Goal: Information Seeking & Learning: Compare options

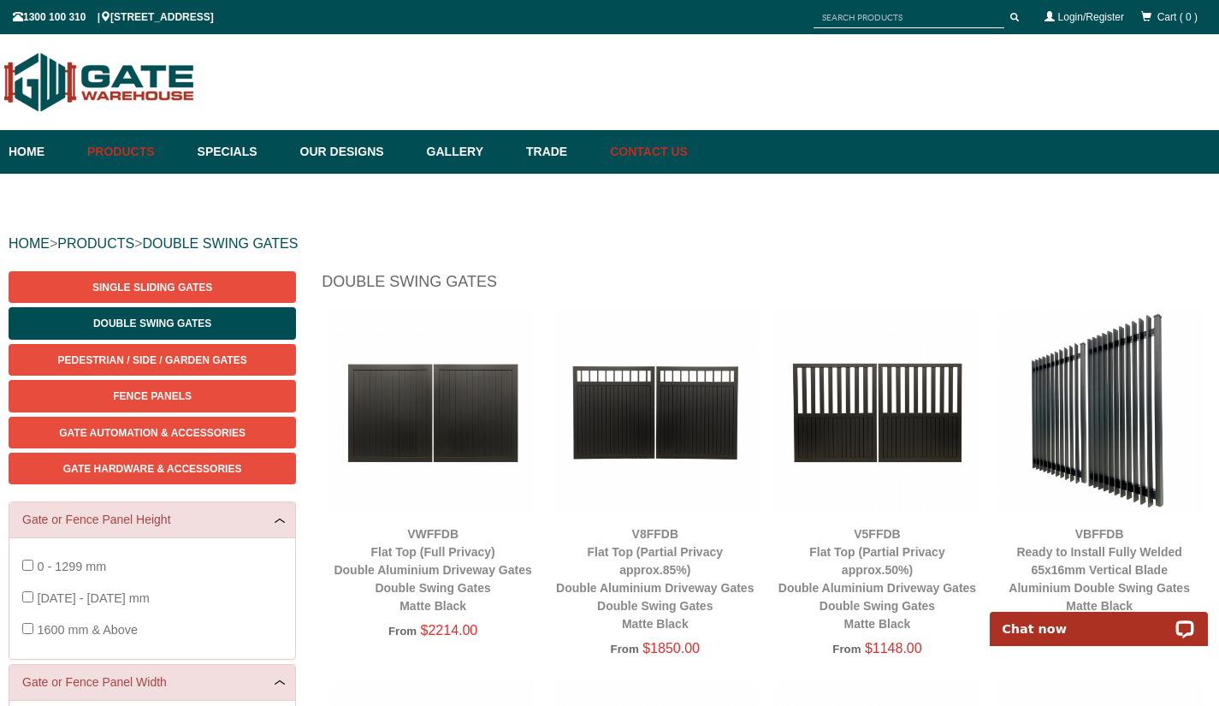
click at [686, 151] on link "Contact Us" at bounding box center [645, 152] width 86 height 44
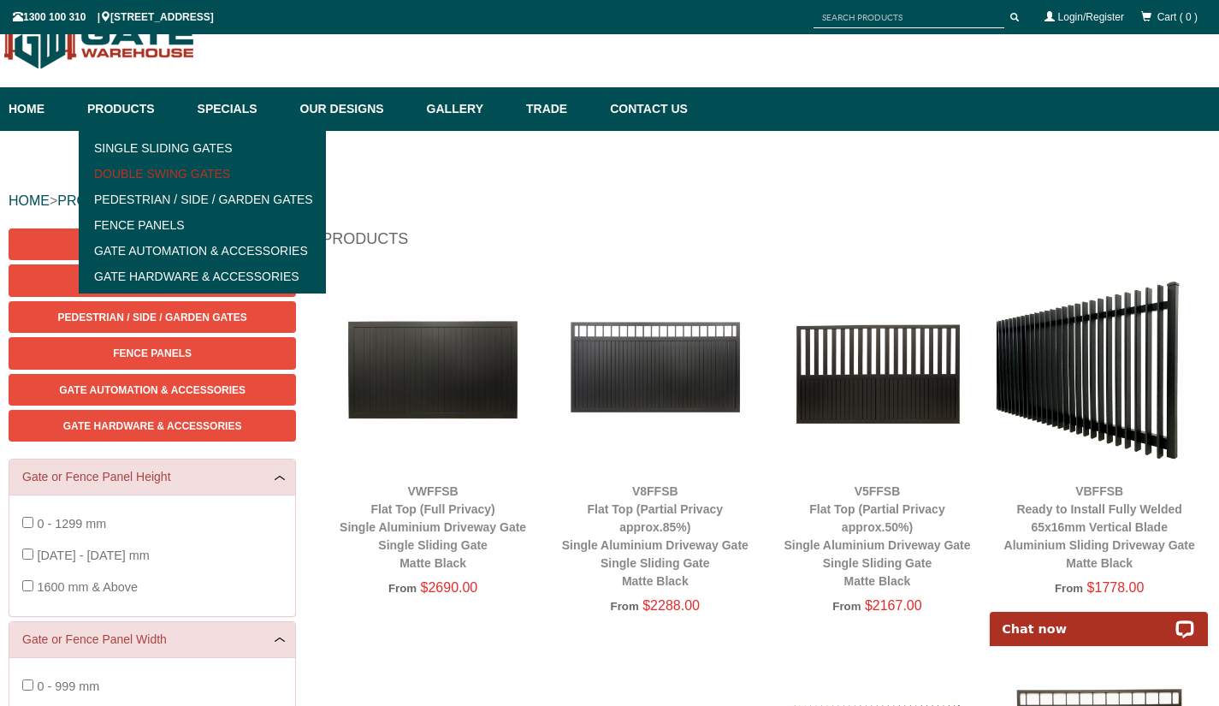
click at [153, 175] on link "Double Swing Gates" at bounding box center [202, 174] width 237 height 26
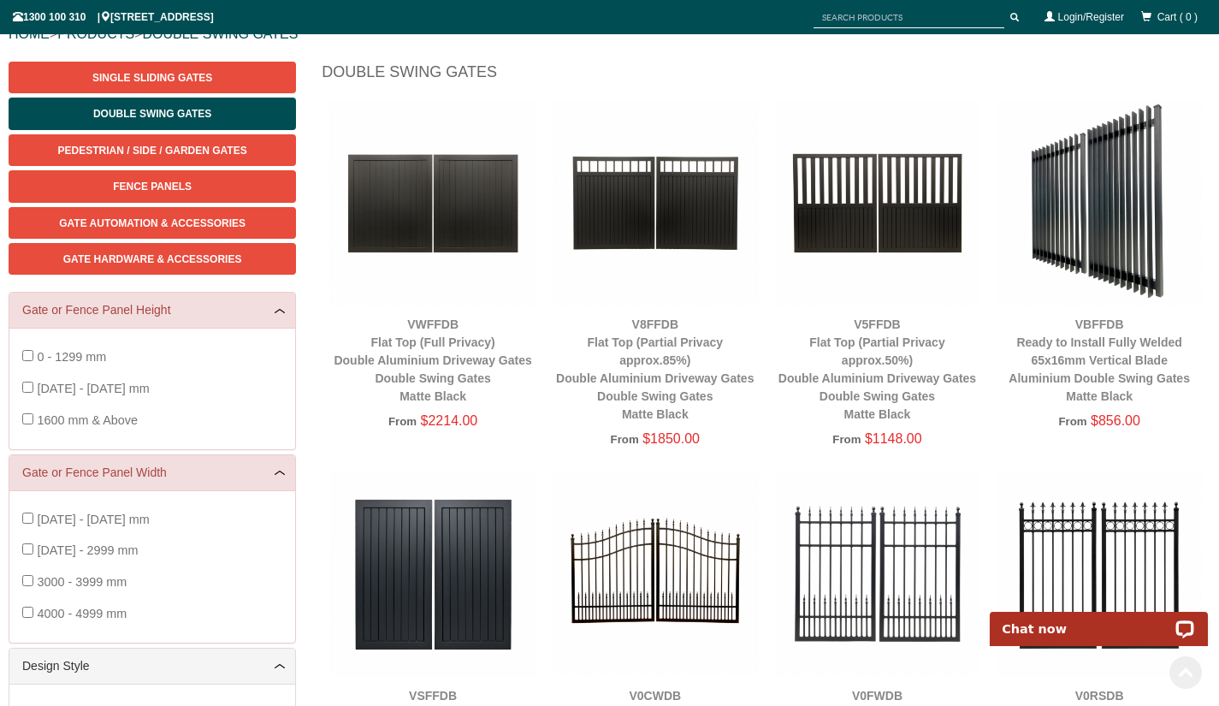
scroll to position [128, 0]
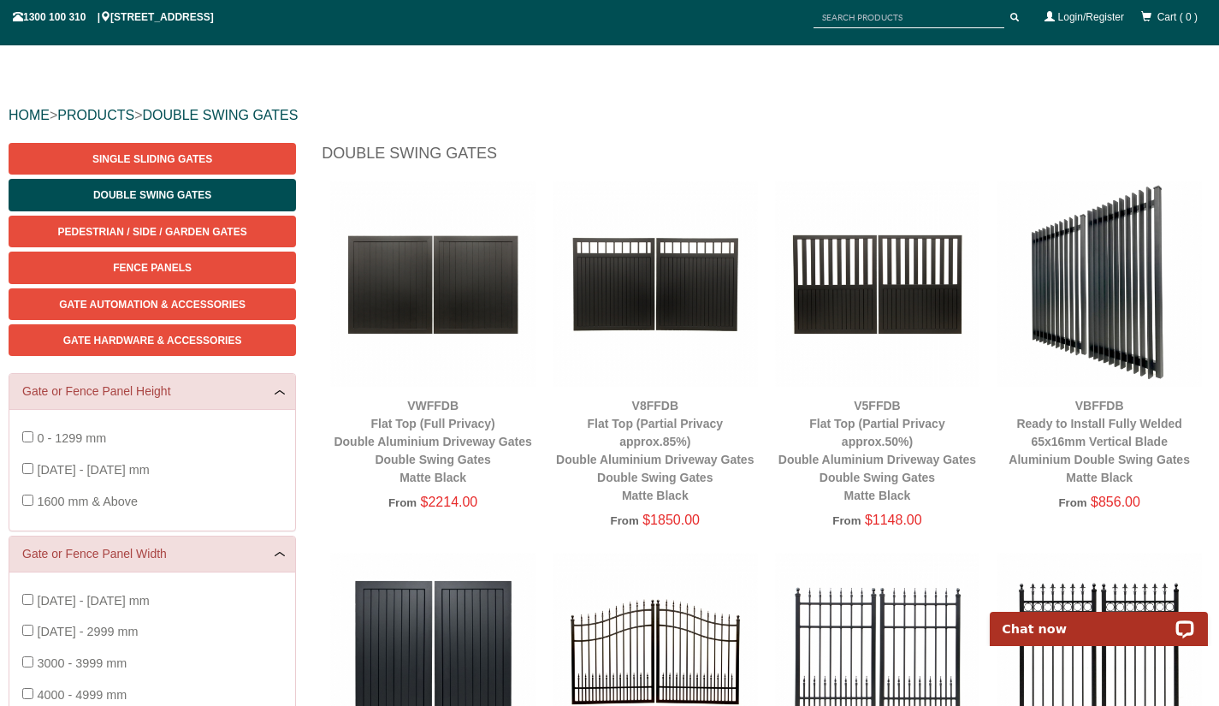
click at [21, 501] on div "0 - 1299 mm 1300 - 1599 mm 1600 mm & Above" at bounding box center [152, 469] width 286 height 121
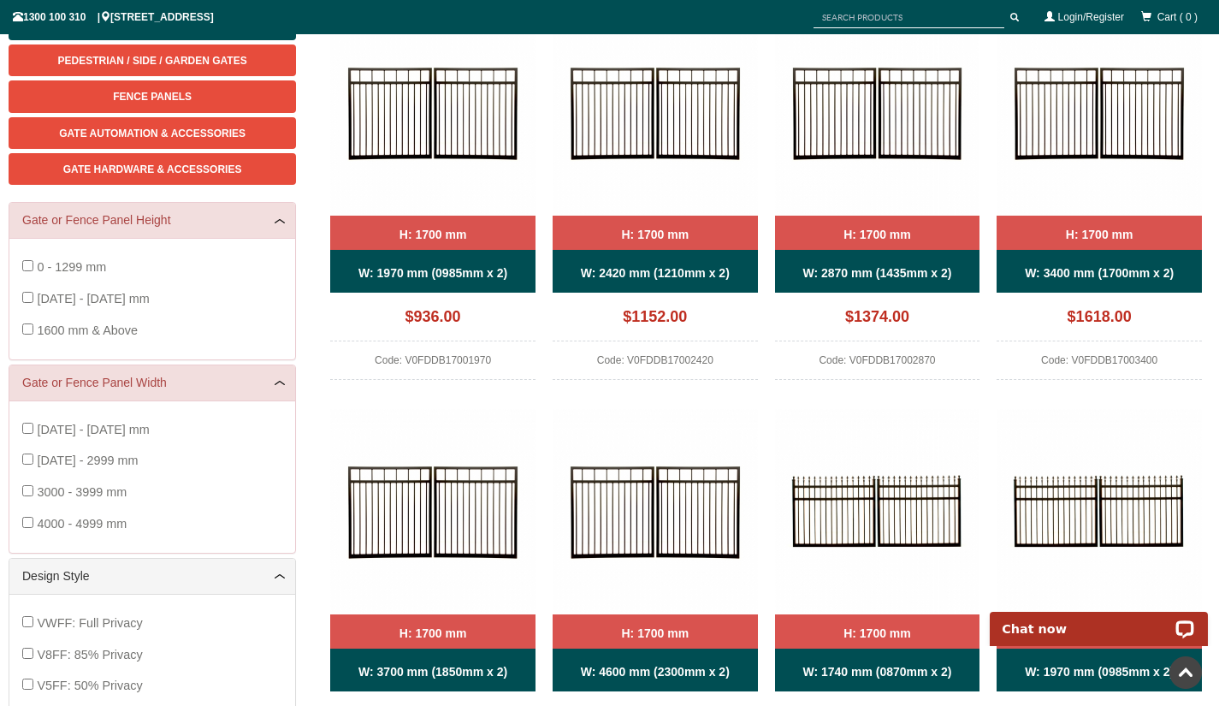
scroll to position [300, 0]
click at [21, 524] on div "1000 - 1999 mm 2000 - 2999 mm 3000 - 3999 mm 4000 - 4999 mm" at bounding box center [152, 476] width 286 height 152
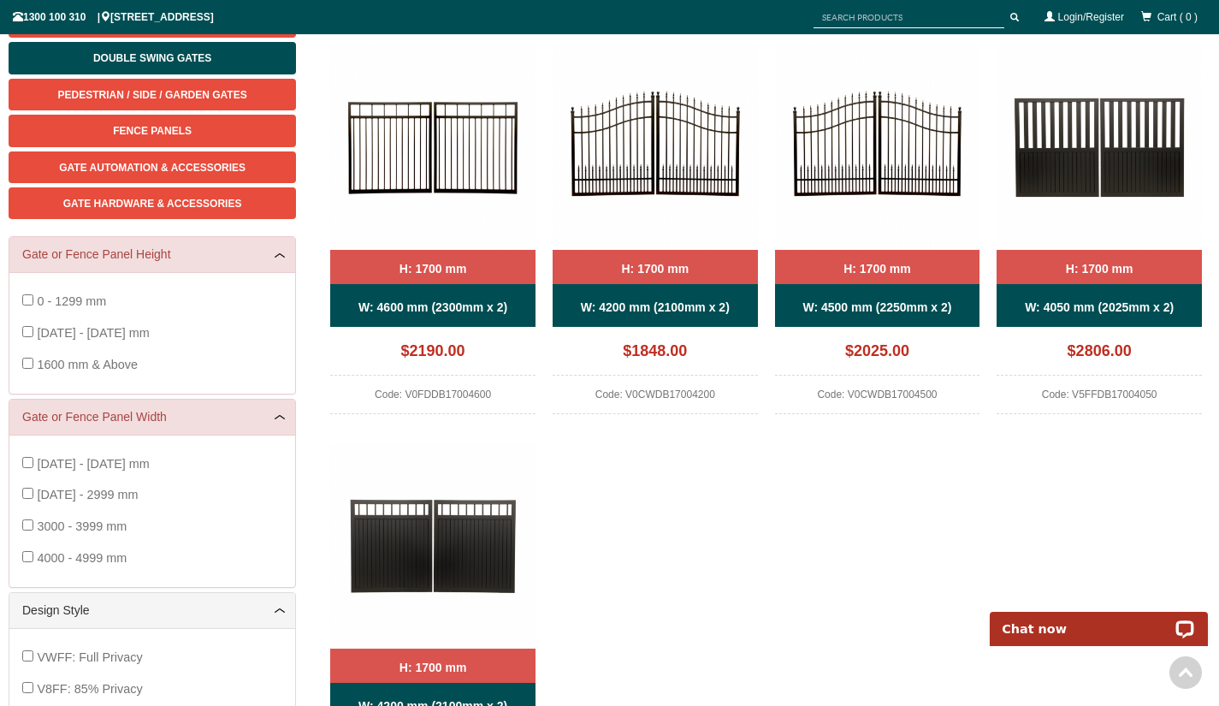
scroll to position [385, 0]
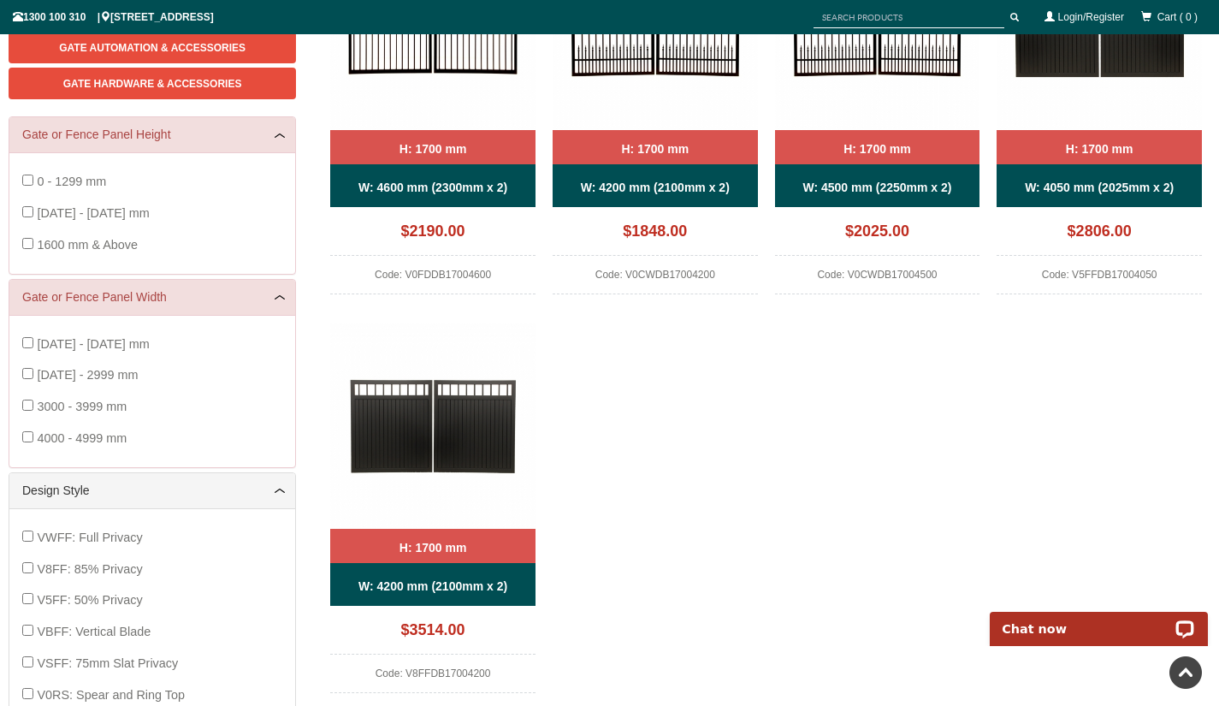
drag, startPoint x: 454, startPoint y: 434, endPoint x: 839, endPoint y: 462, distance: 386.1
click at [839, 462] on div "H: 1700 mm W: 4600 mm (2300mm x 2) $2190.00 Code: V0FDDB17004600 H: 1700 mm W: …" at bounding box center [766, 323] width 889 height 797
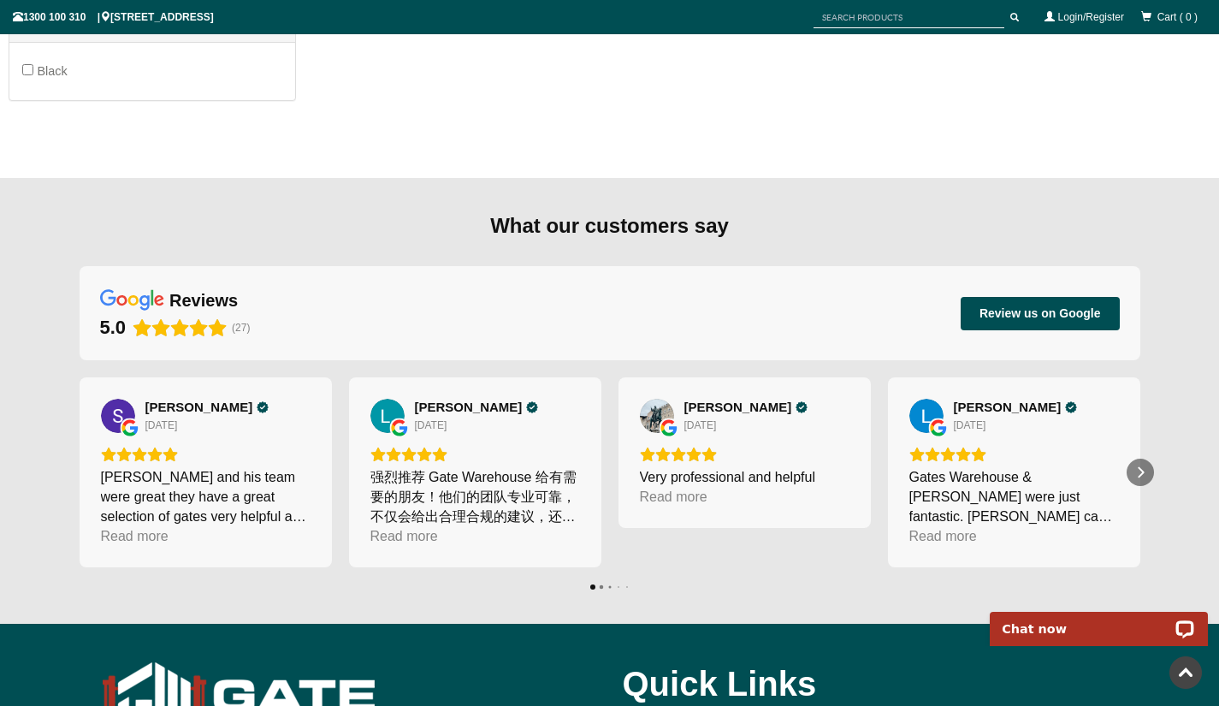
scroll to position [1436, 0]
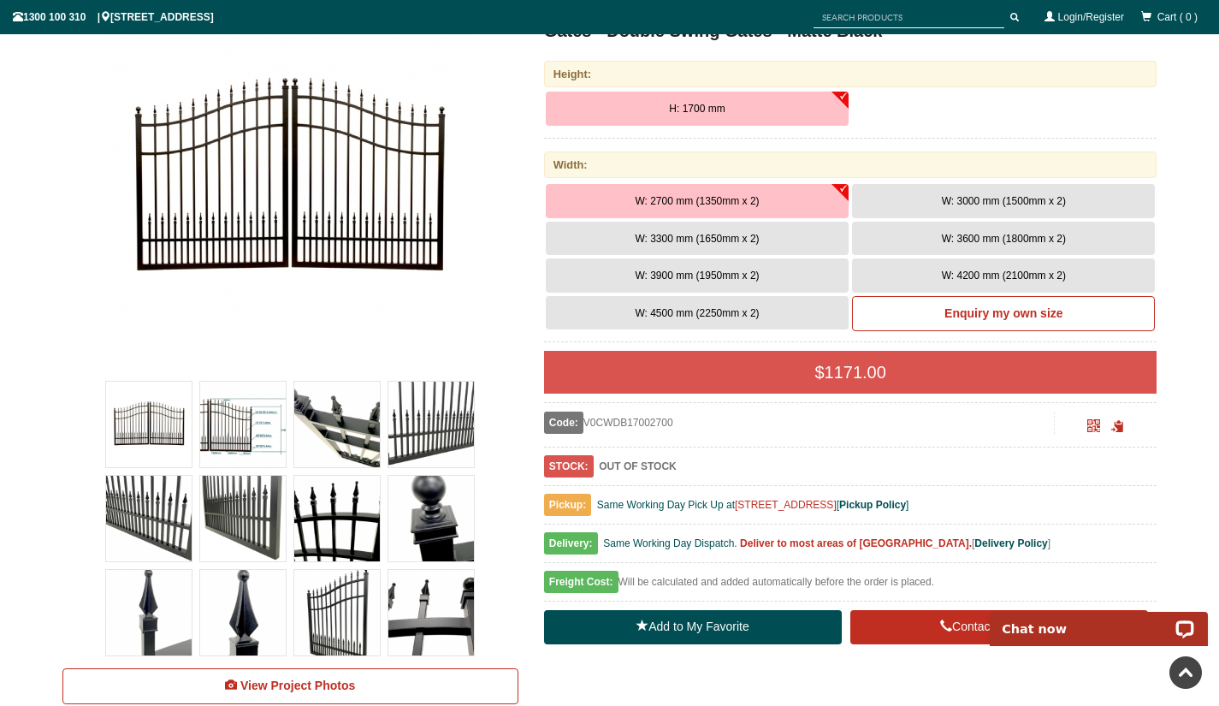
click at [427, 436] on img at bounding box center [431, 425] width 86 height 86
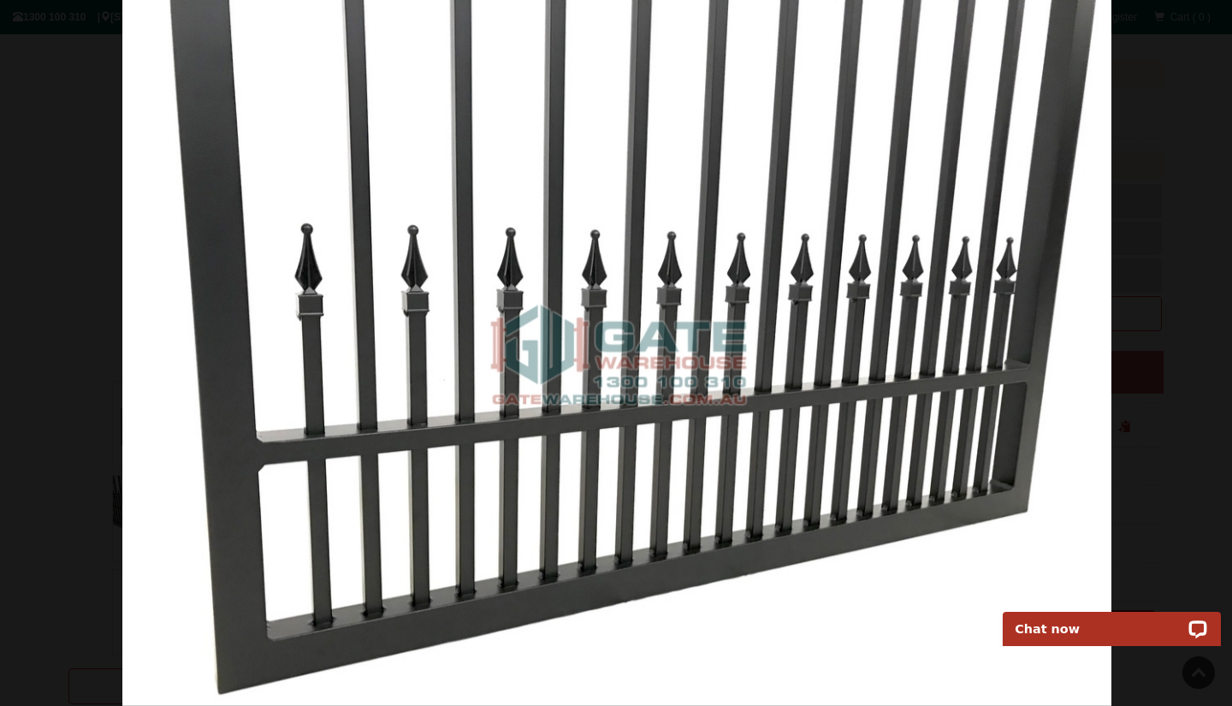
click at [1005, 311] on img at bounding box center [617, 353] width 990 height 706
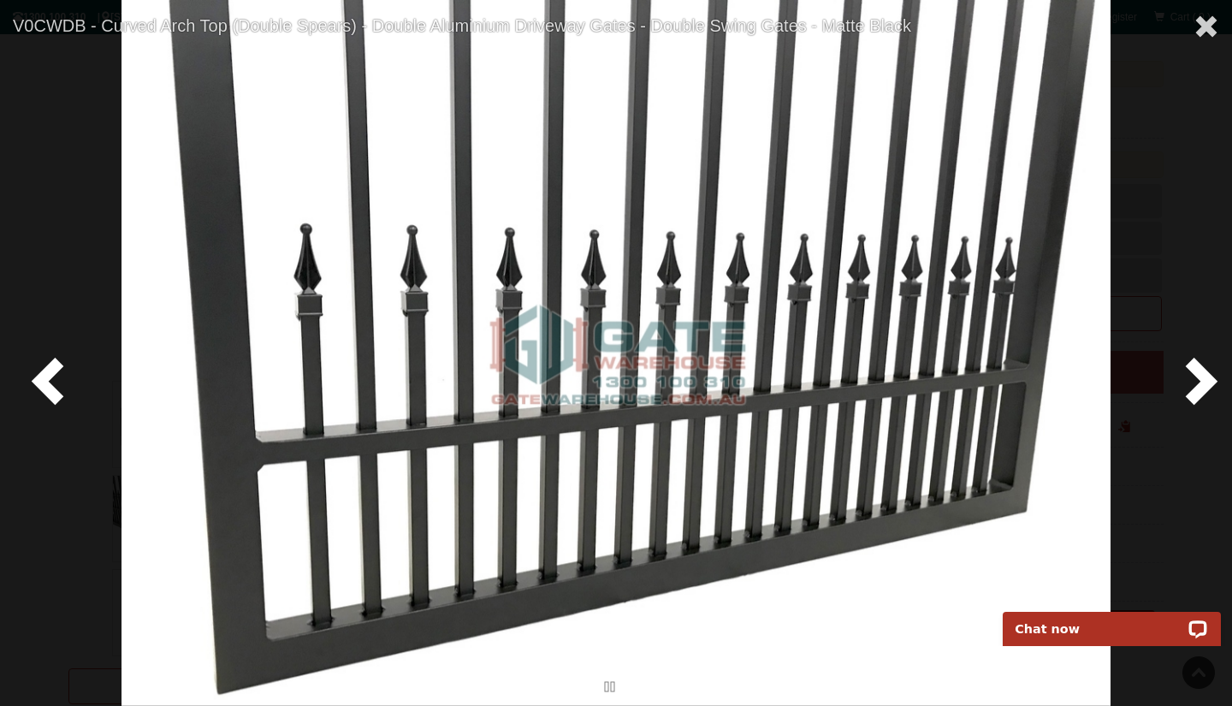
click at [1219, 371] on div at bounding box center [616, 353] width 1232 height 706
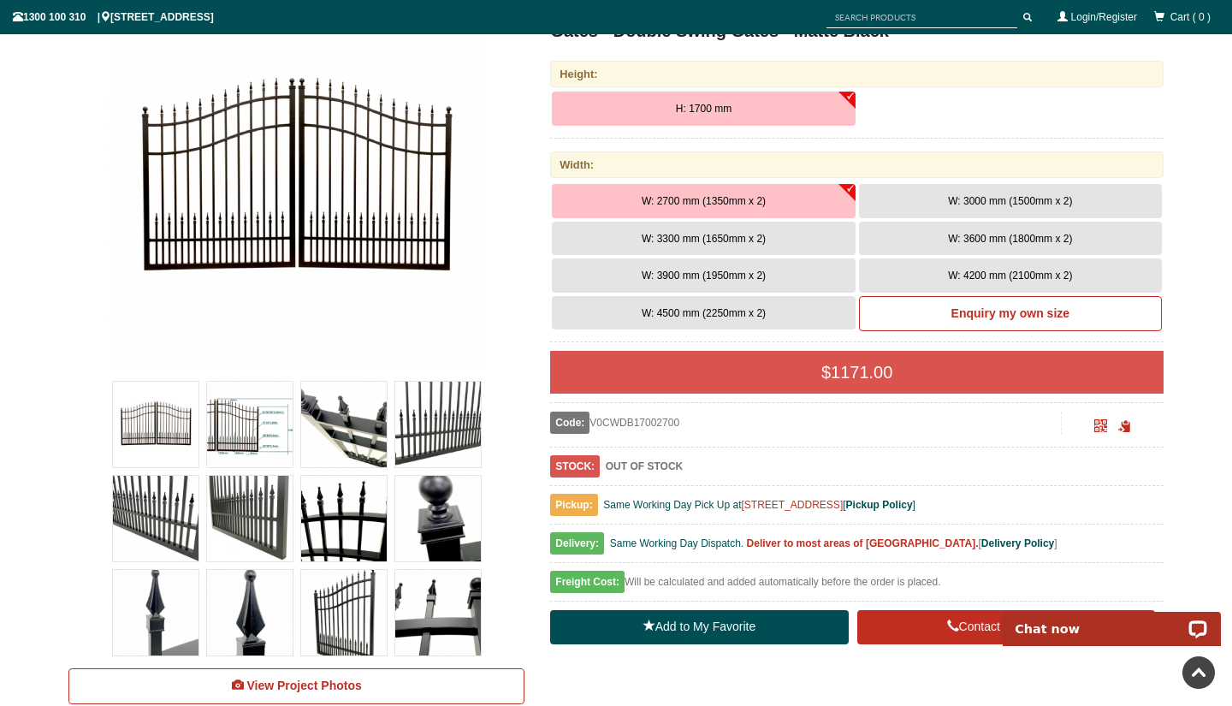
click at [1218, 373] on span at bounding box center [1197, 379] width 51 height 51
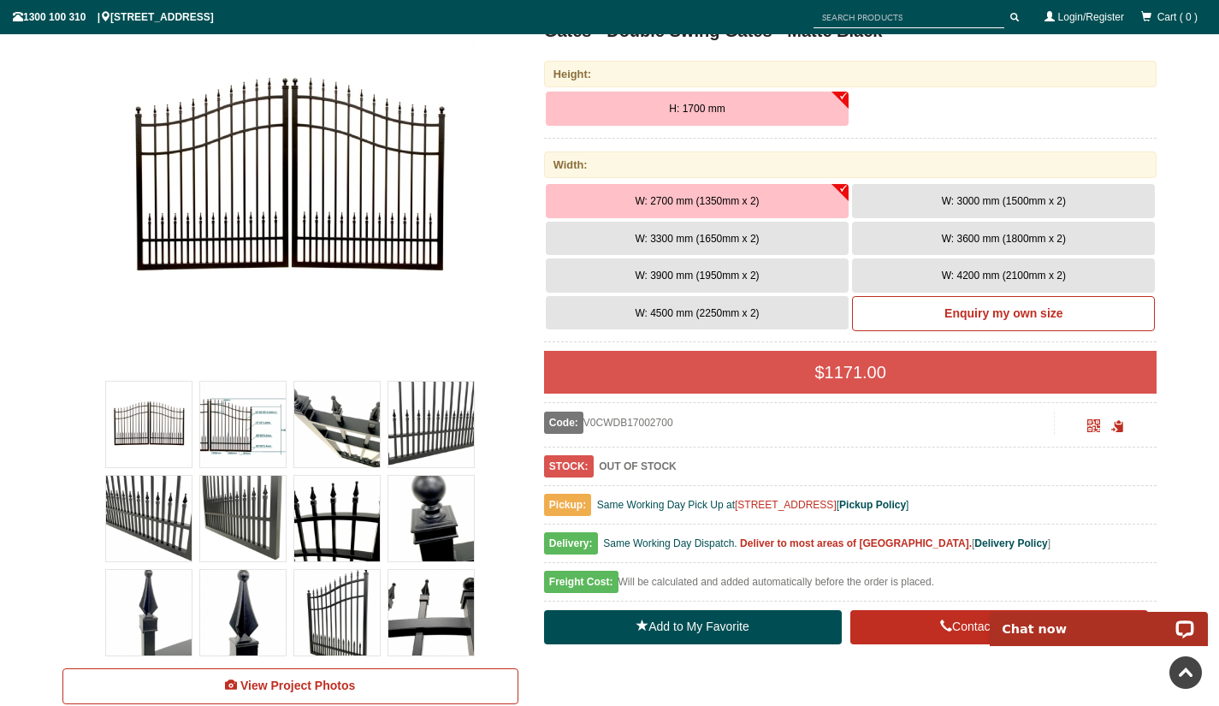
click at [141, 409] on img at bounding box center [149, 425] width 86 height 86
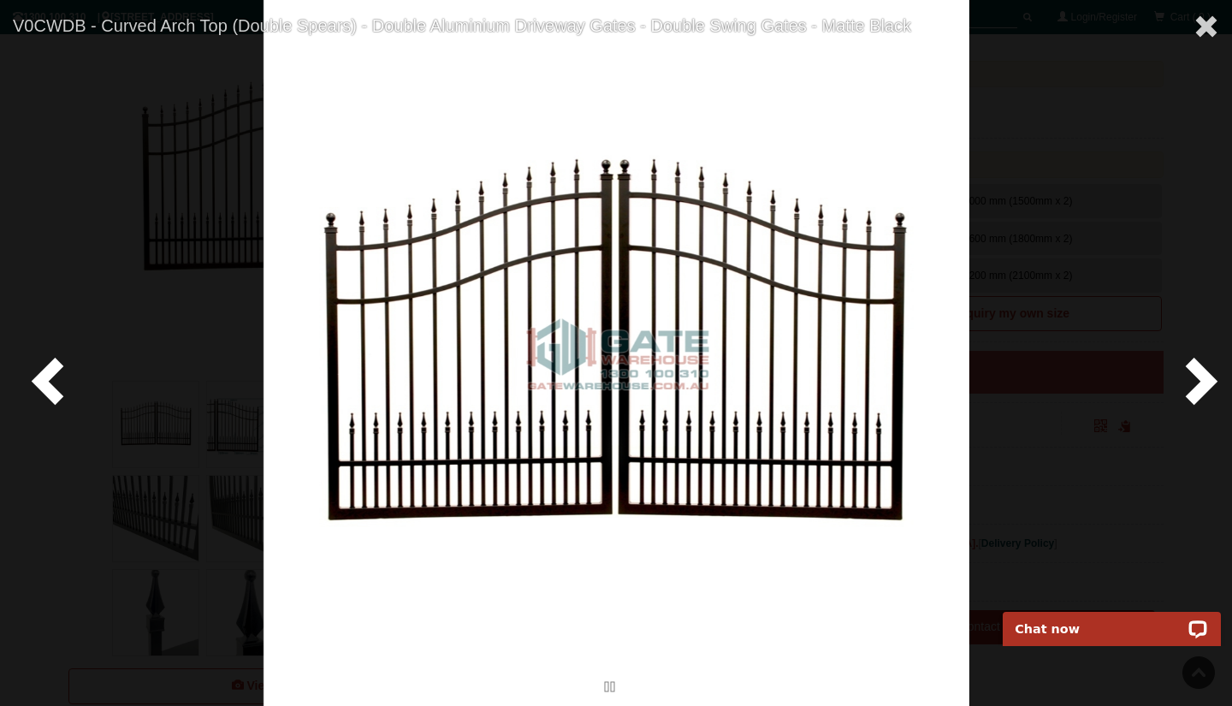
click at [1211, 383] on span at bounding box center [1197, 379] width 51 height 51
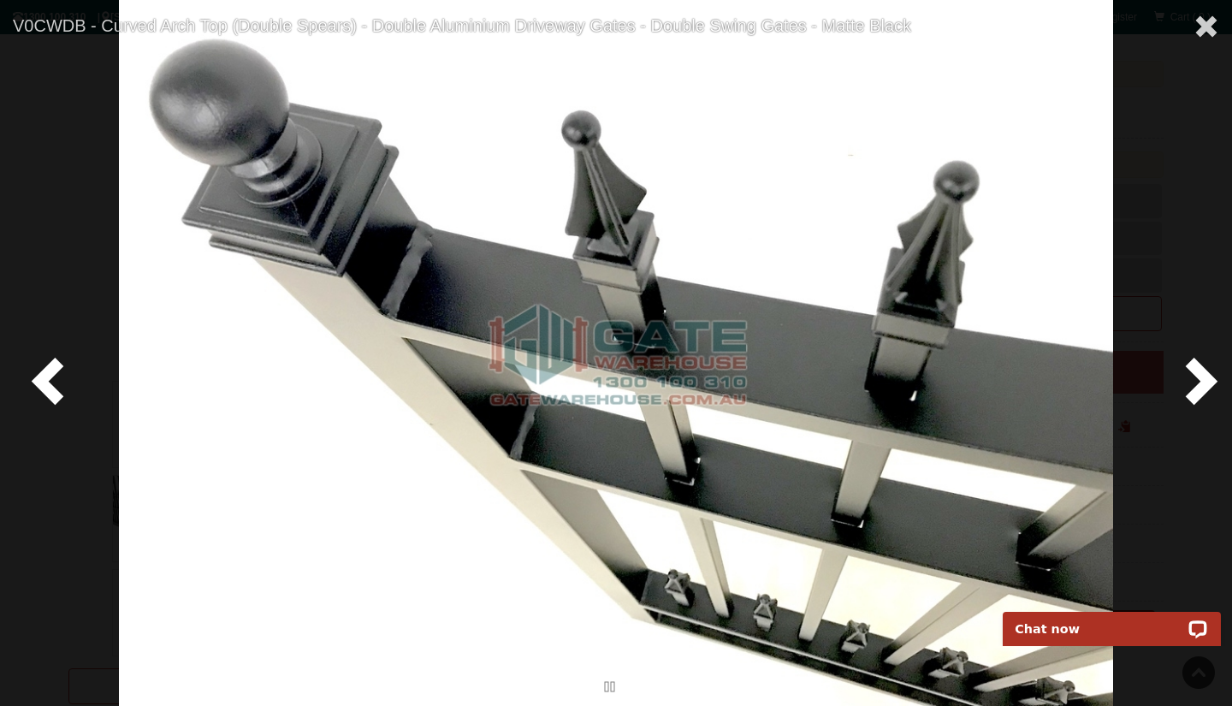
click at [1211, 383] on span at bounding box center [1197, 379] width 51 height 51
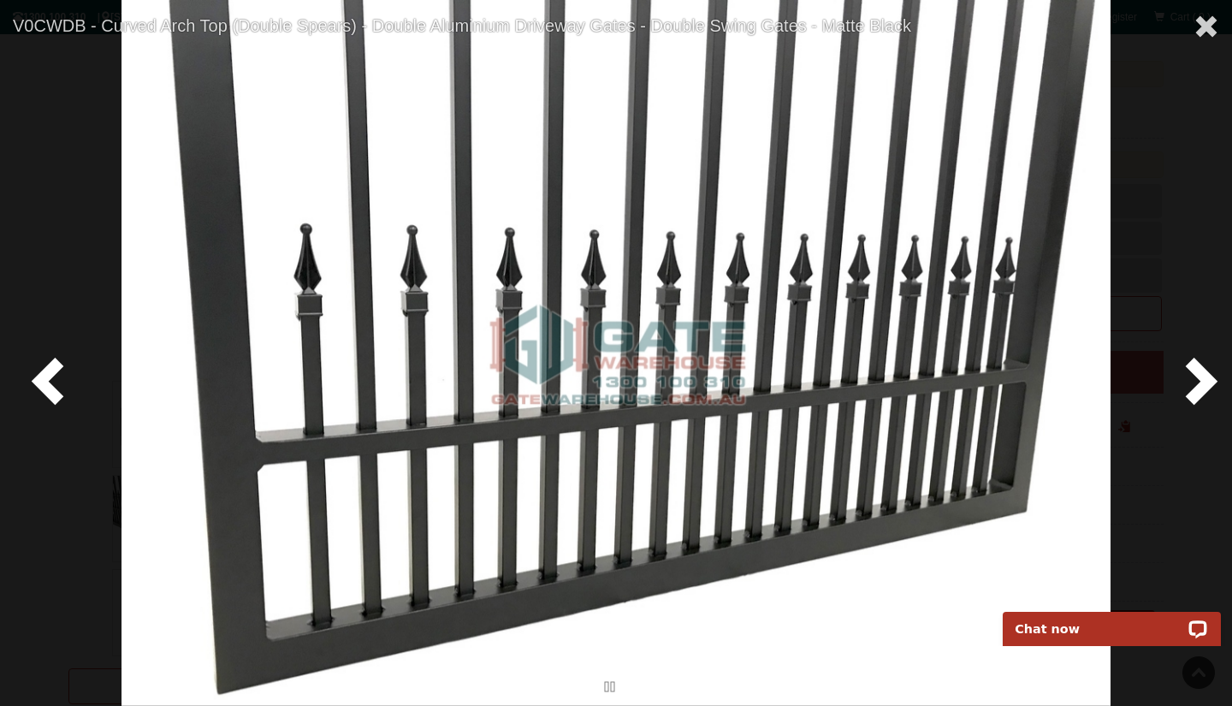
click at [1210, 383] on span at bounding box center [1197, 379] width 51 height 51
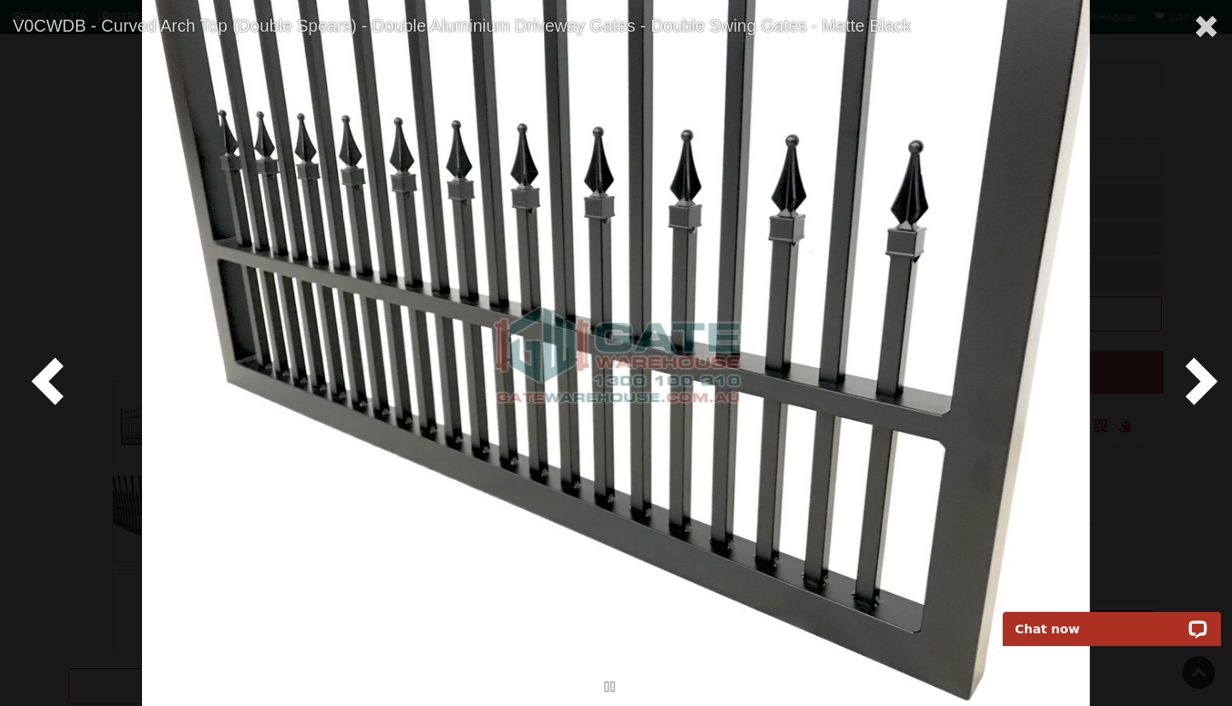
click at [1210, 383] on span at bounding box center [1197, 379] width 51 height 51
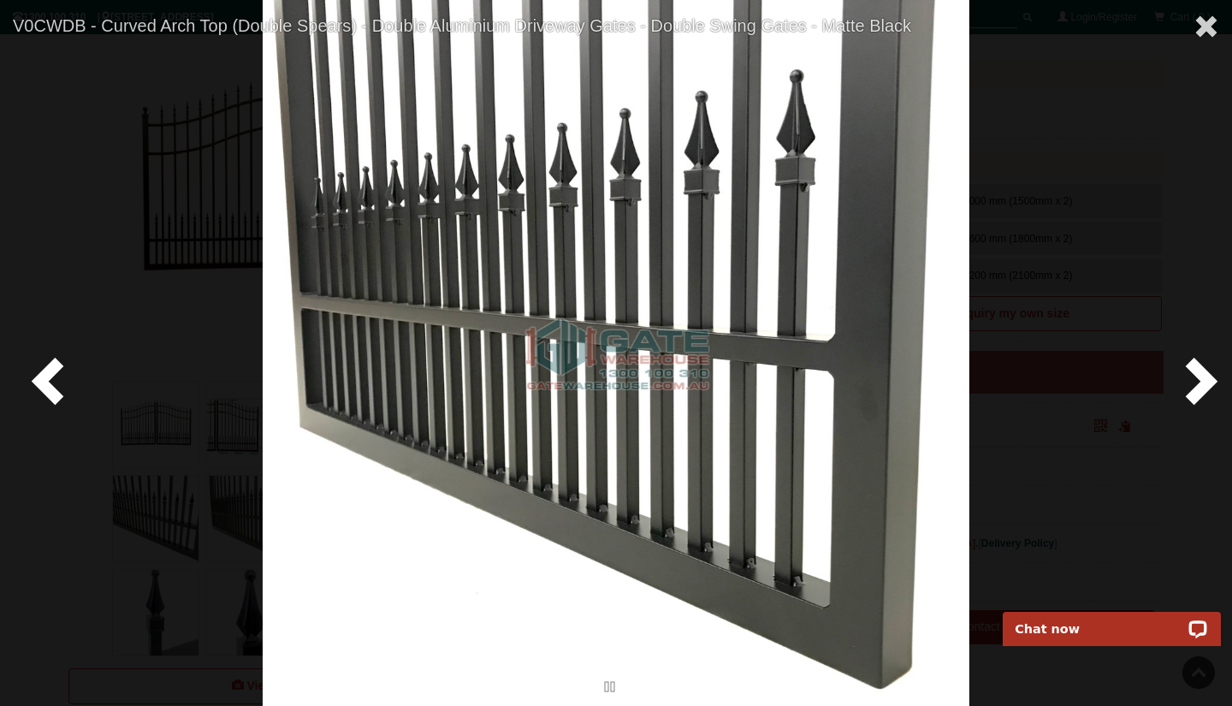
click at [1210, 383] on span at bounding box center [1197, 379] width 51 height 51
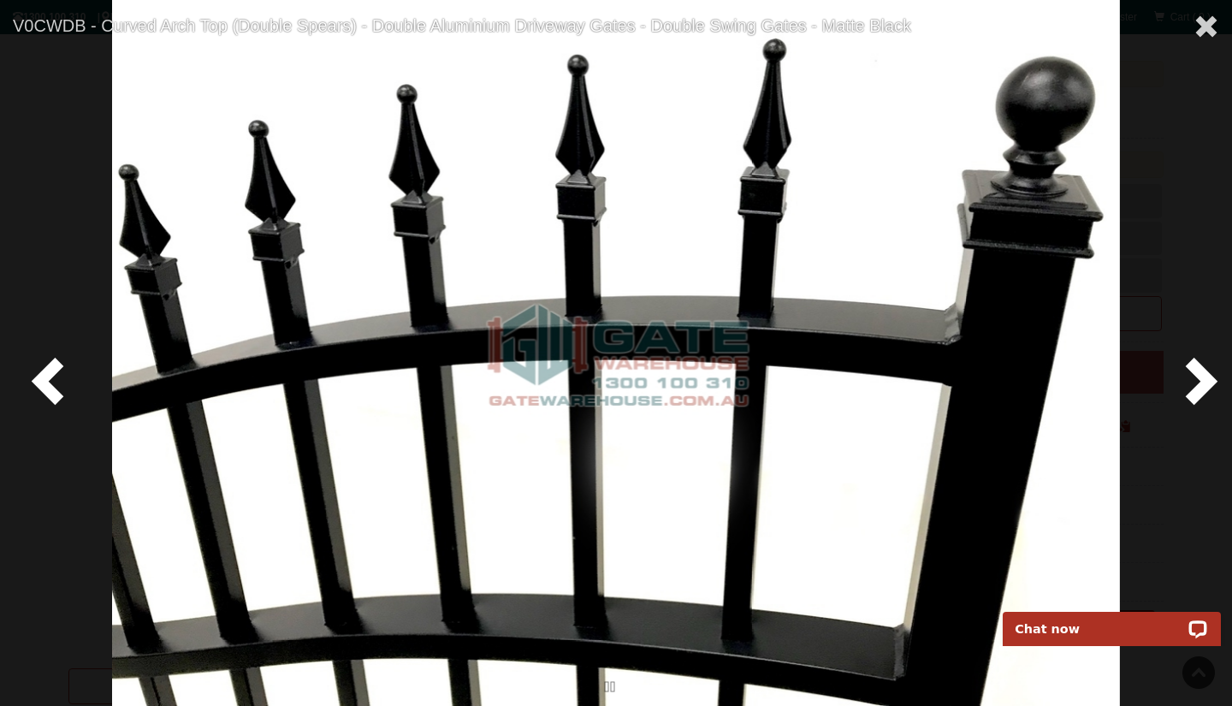
click at [1210, 383] on span at bounding box center [1197, 379] width 51 height 51
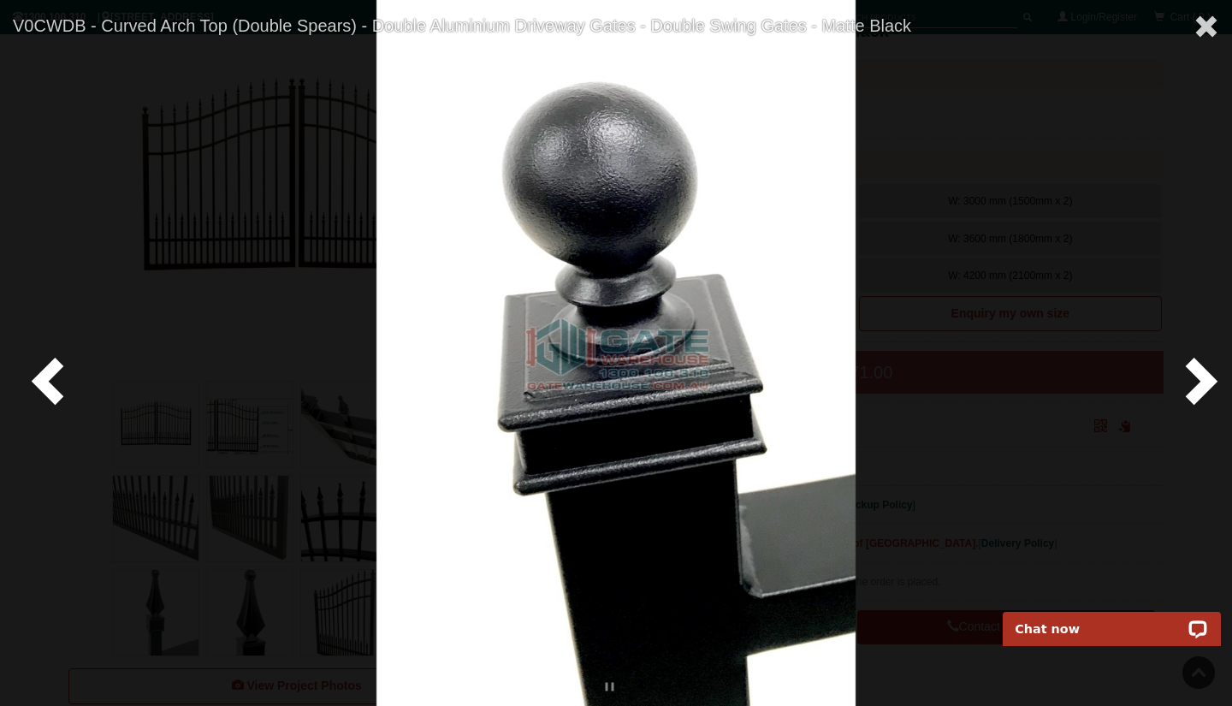
click at [1210, 383] on span at bounding box center [1197, 379] width 51 height 51
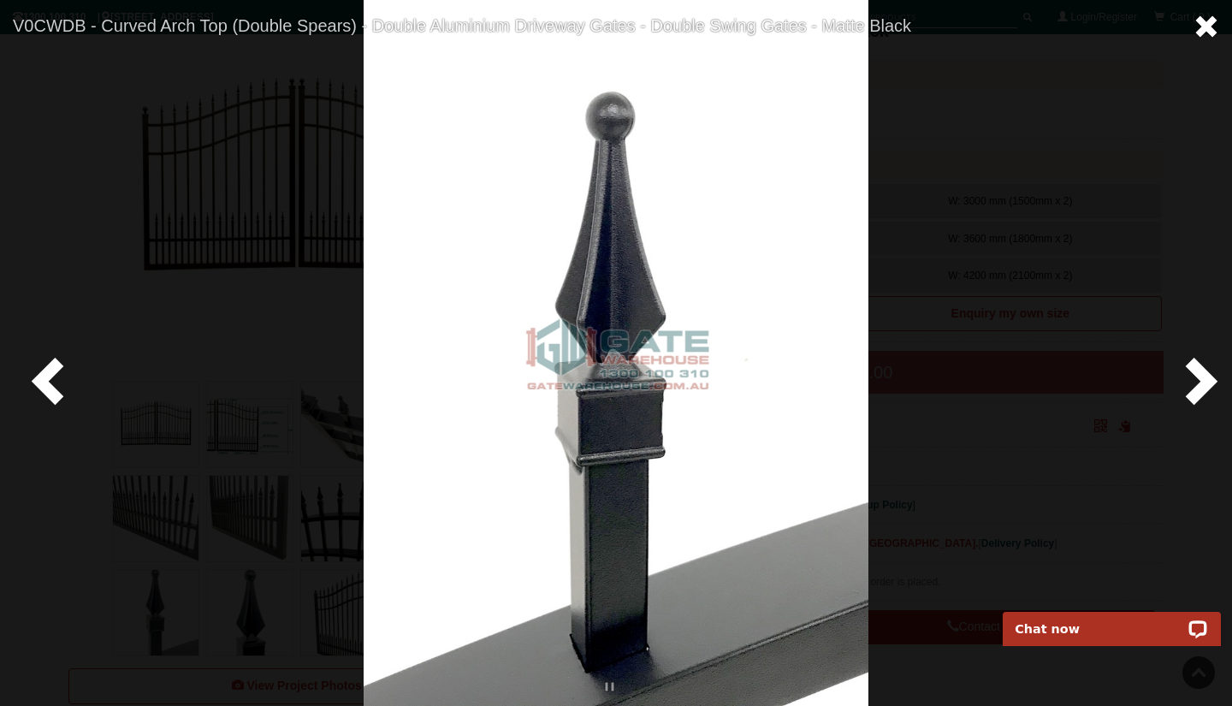
click at [1208, 27] on span at bounding box center [1207, 27] width 26 height 26
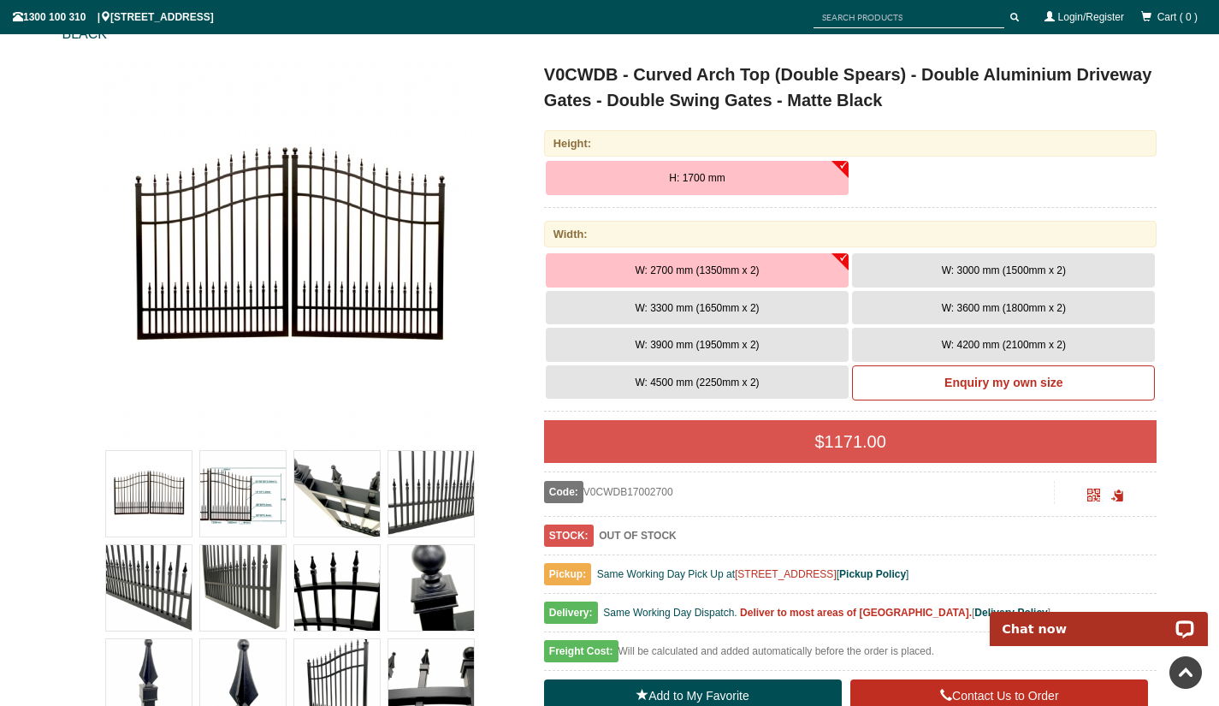
scroll to position [214, 0]
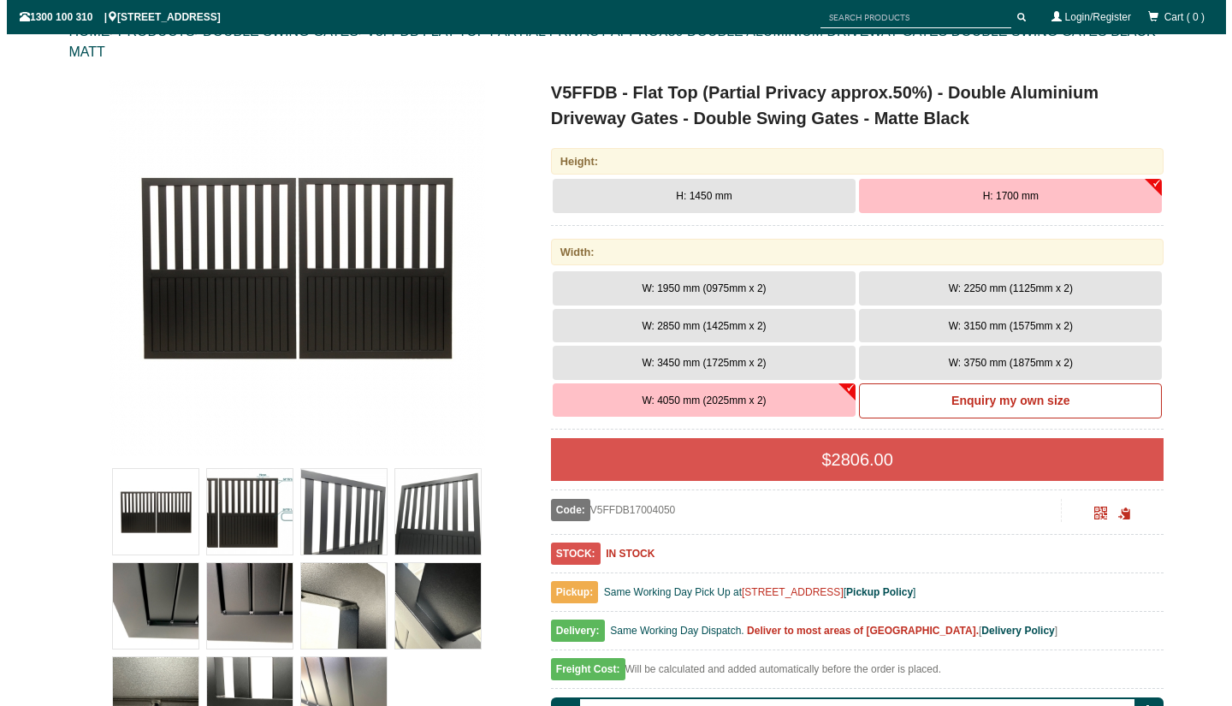
scroll to position [214, 0]
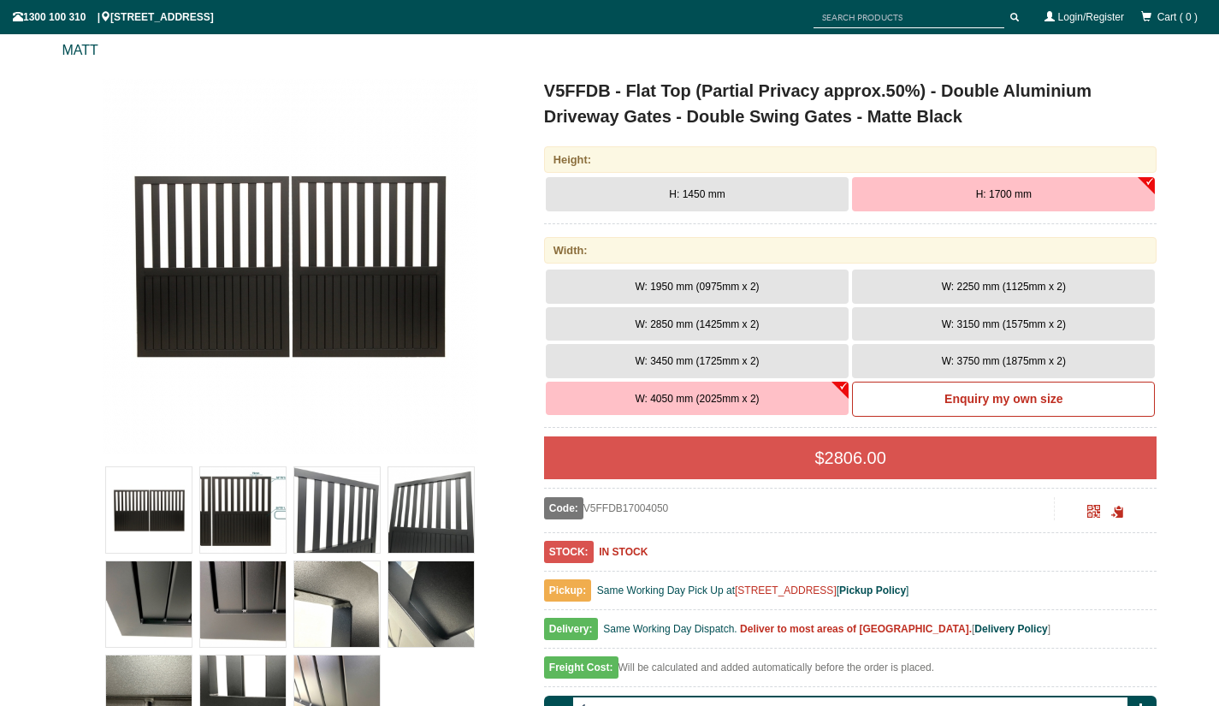
click at [222, 501] on img at bounding box center [243, 510] width 86 height 86
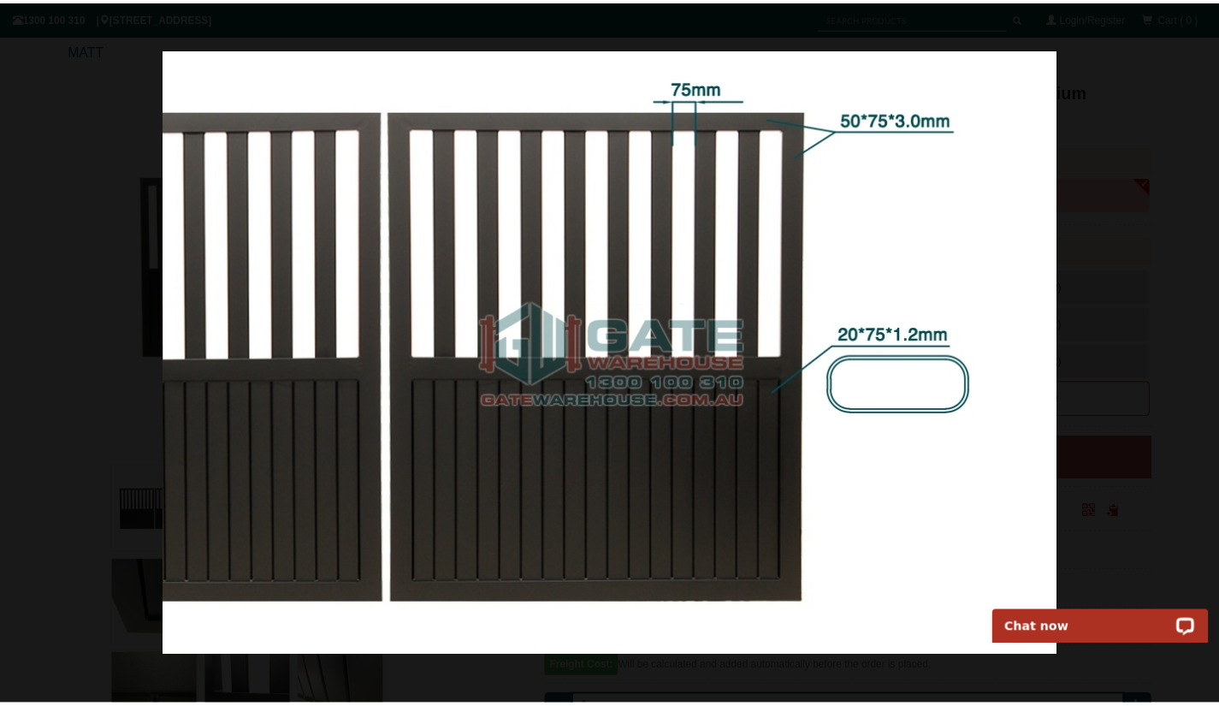
scroll to position [0, 0]
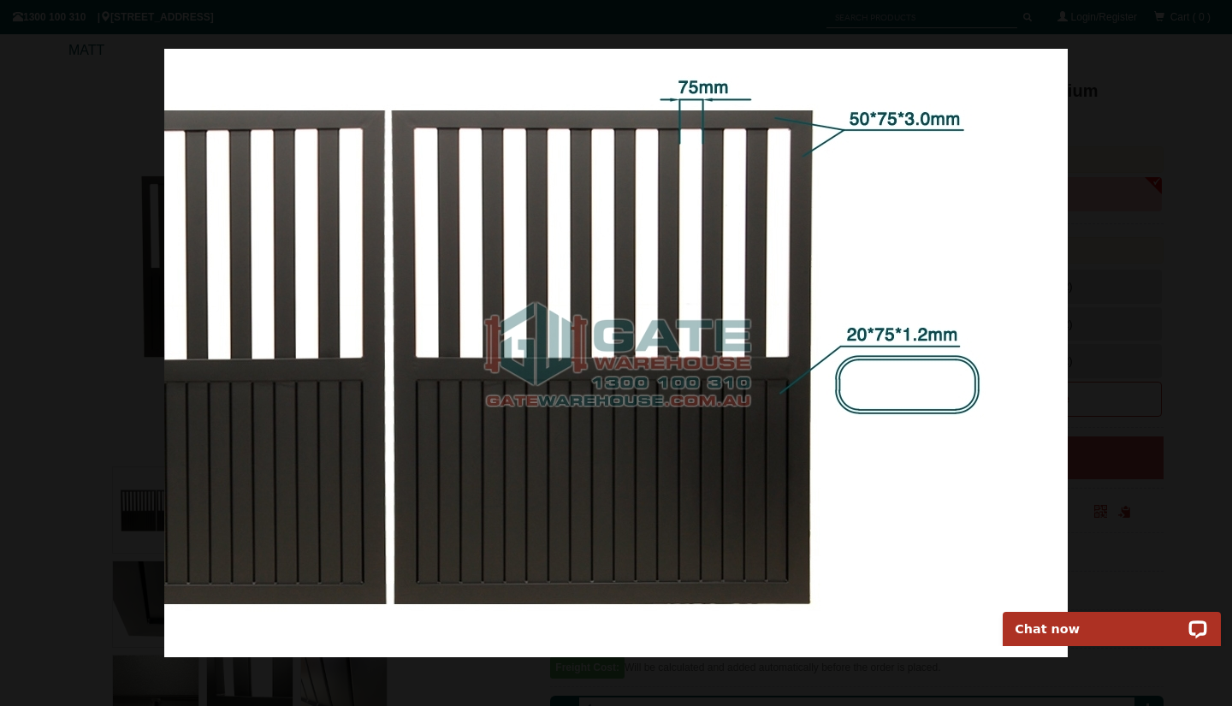
click at [1188, 283] on div at bounding box center [616, 353] width 1232 height 706
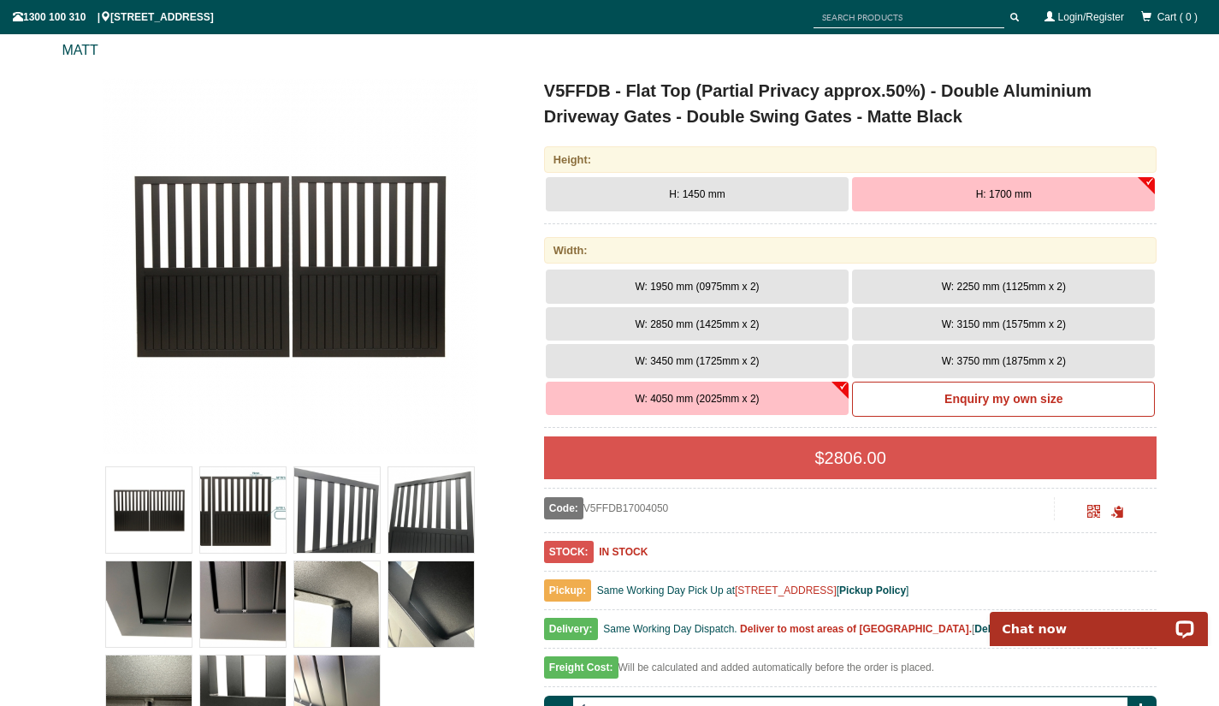
click at [369, 540] on img at bounding box center [337, 510] width 86 height 86
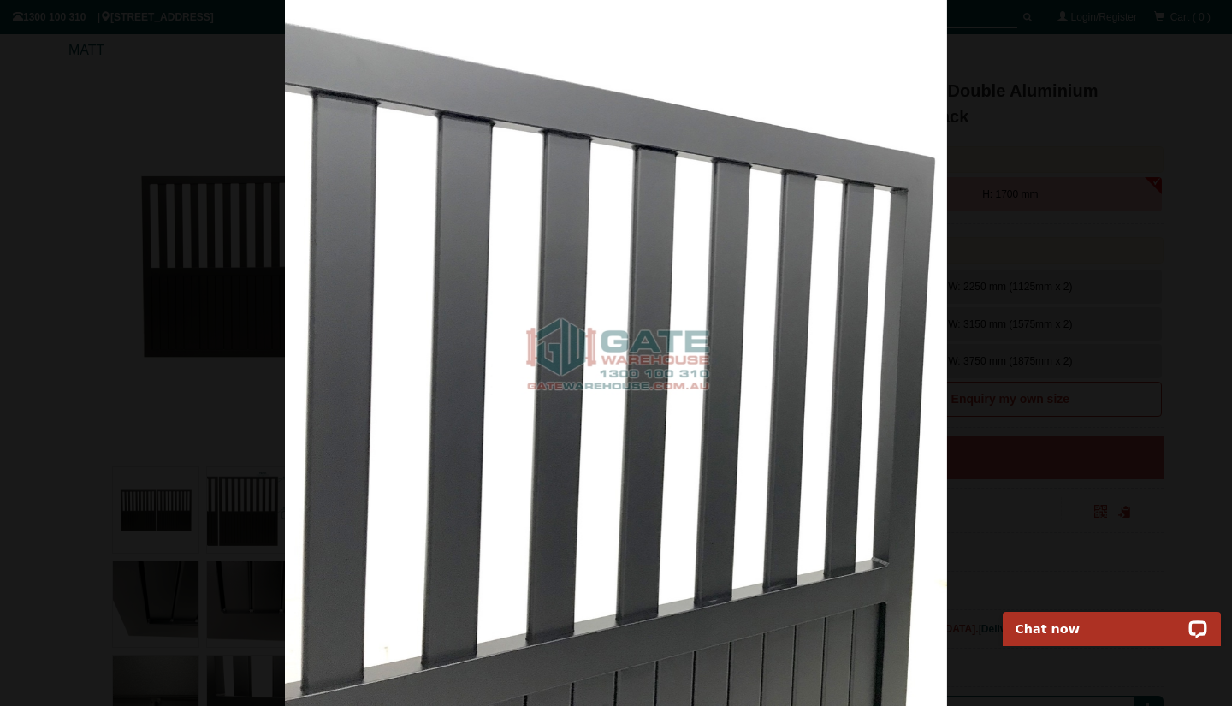
click at [1046, 217] on div at bounding box center [616, 353] width 1232 height 706
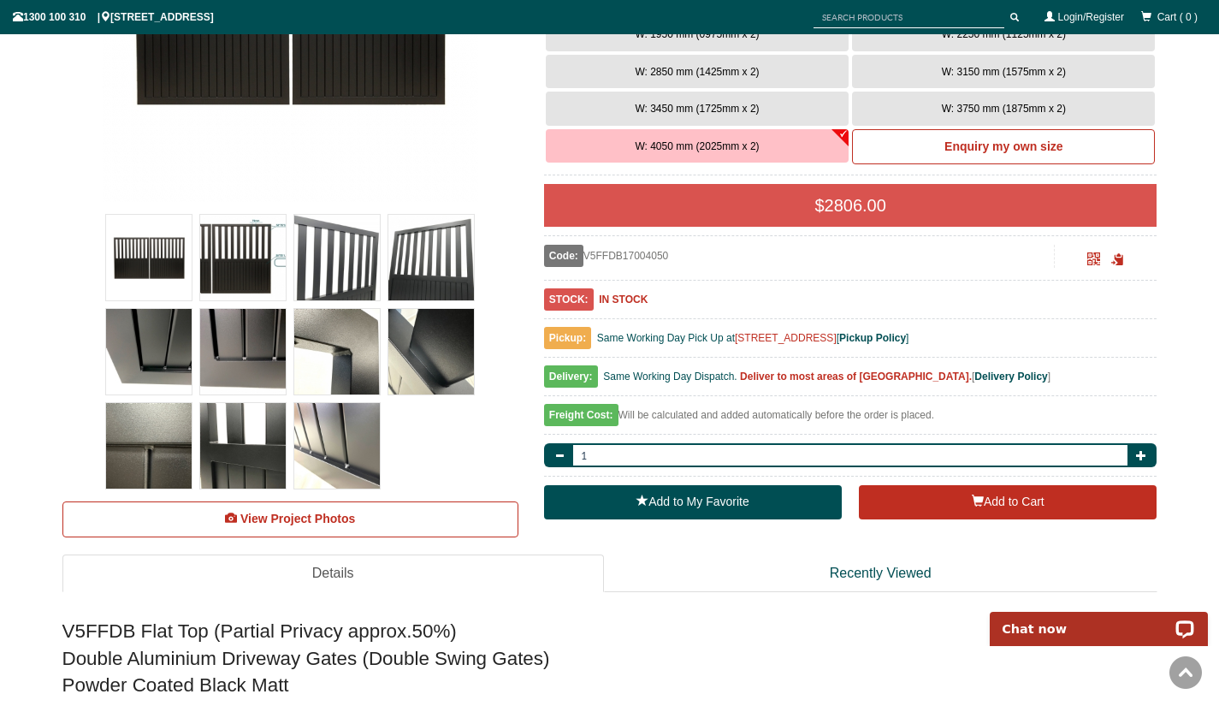
scroll to position [471, 0]
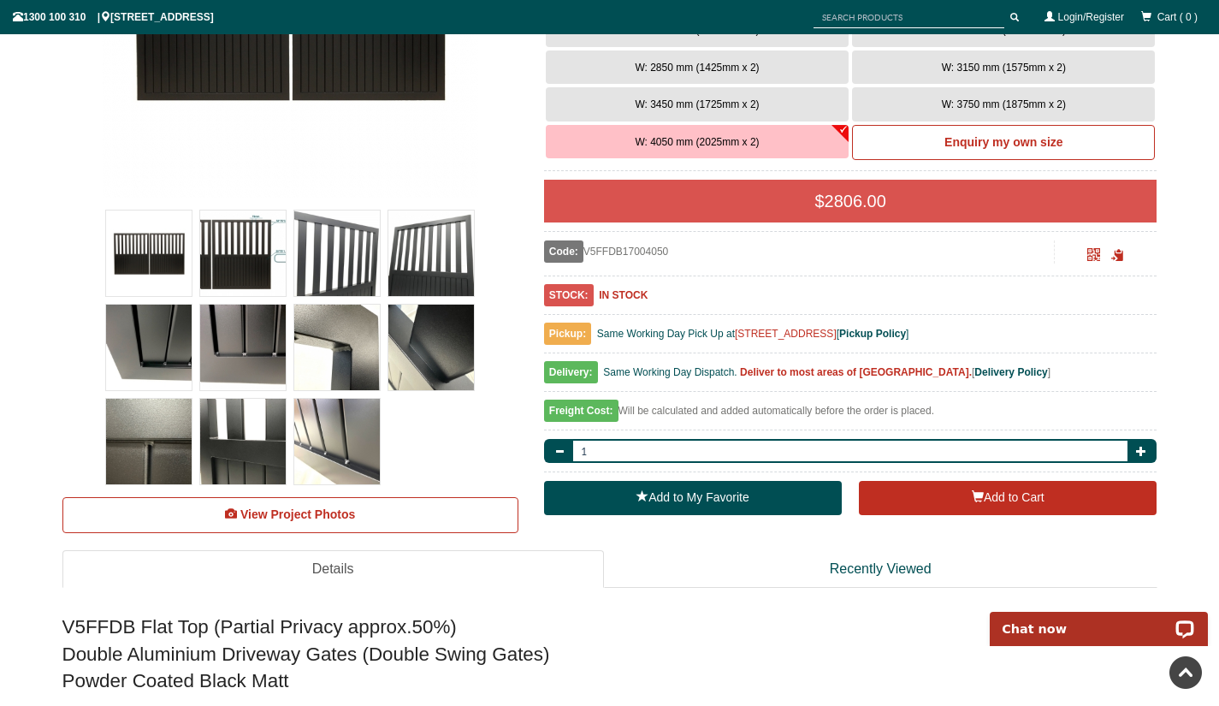
click at [297, 438] on img at bounding box center [337, 442] width 86 height 86
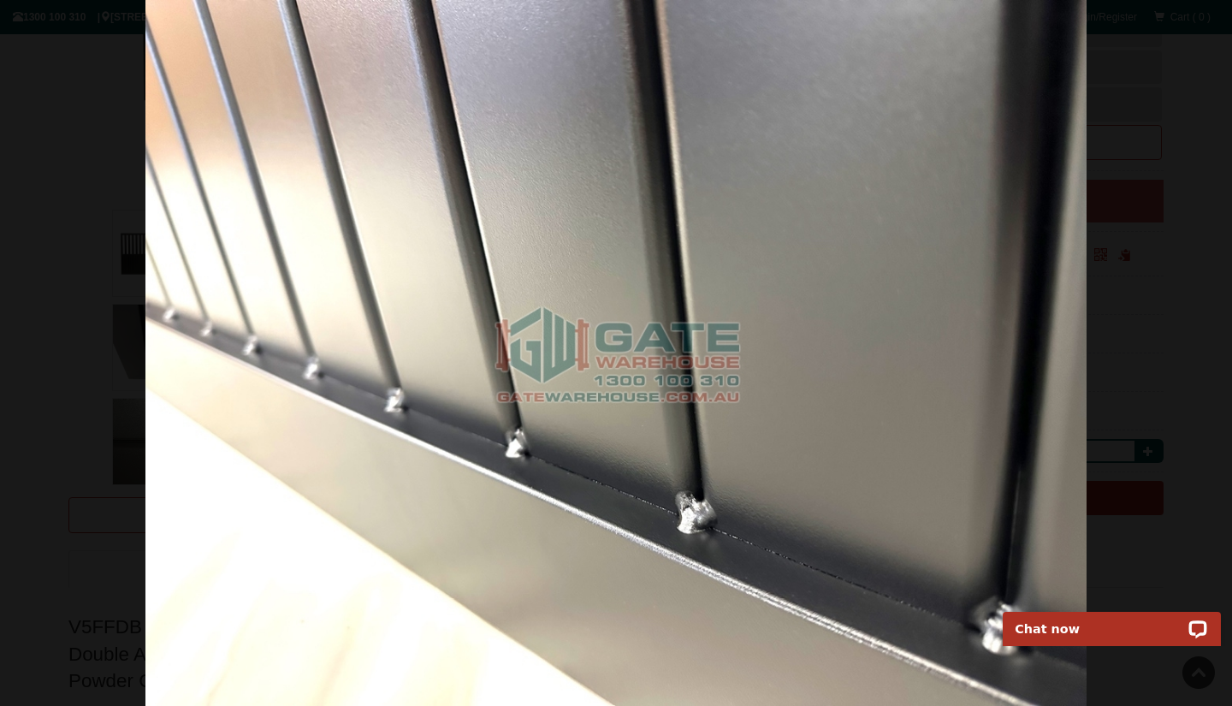
click at [99, 420] on div at bounding box center [616, 353] width 1232 height 706
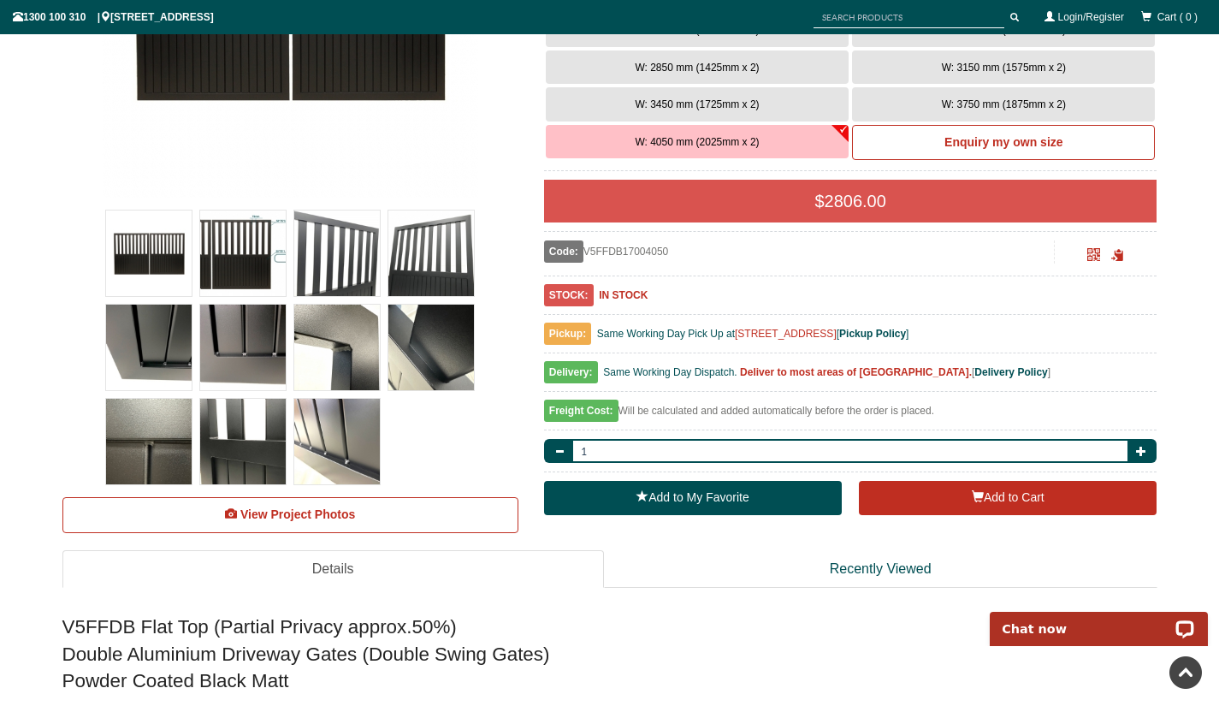
click at [227, 427] on img at bounding box center [243, 442] width 86 height 86
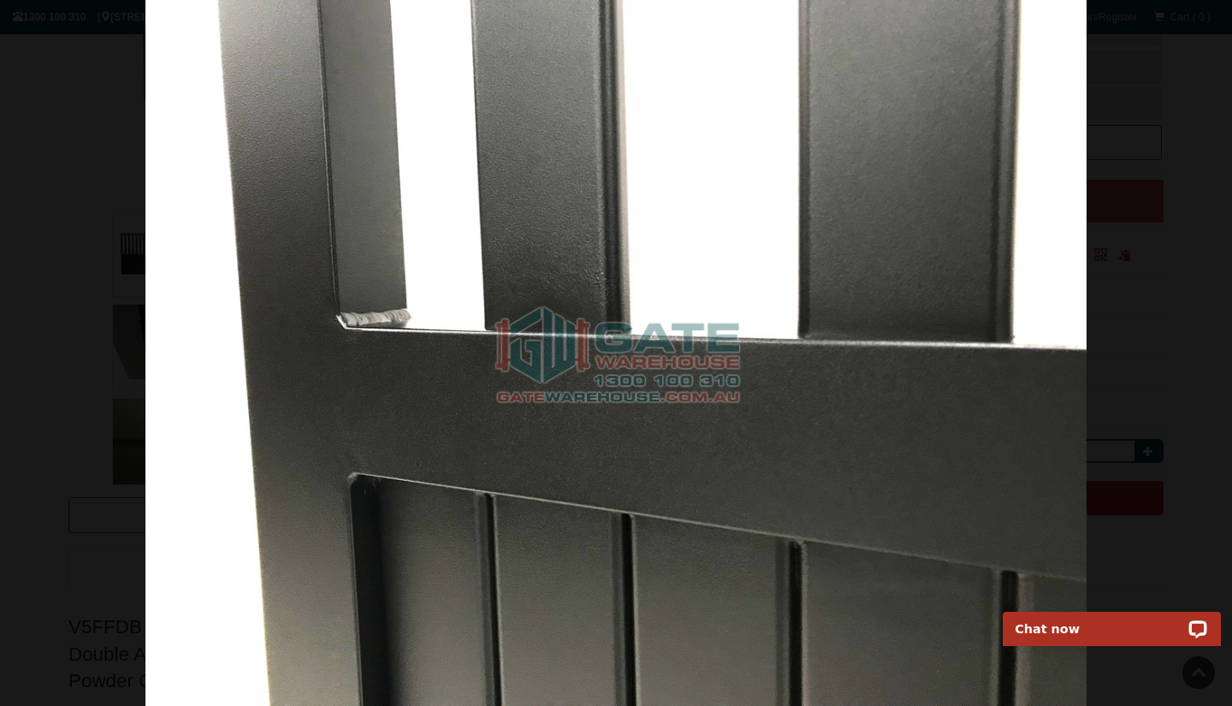
click at [105, 314] on div at bounding box center [616, 353] width 1232 height 706
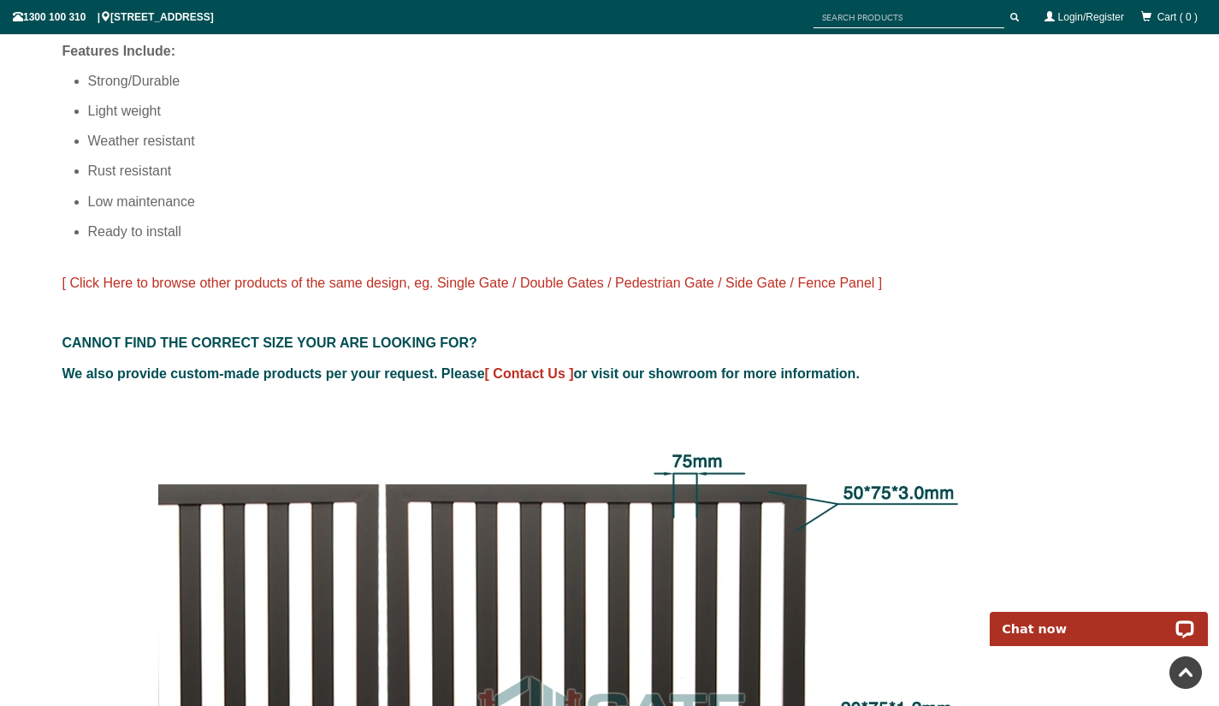
scroll to position [1326, 0]
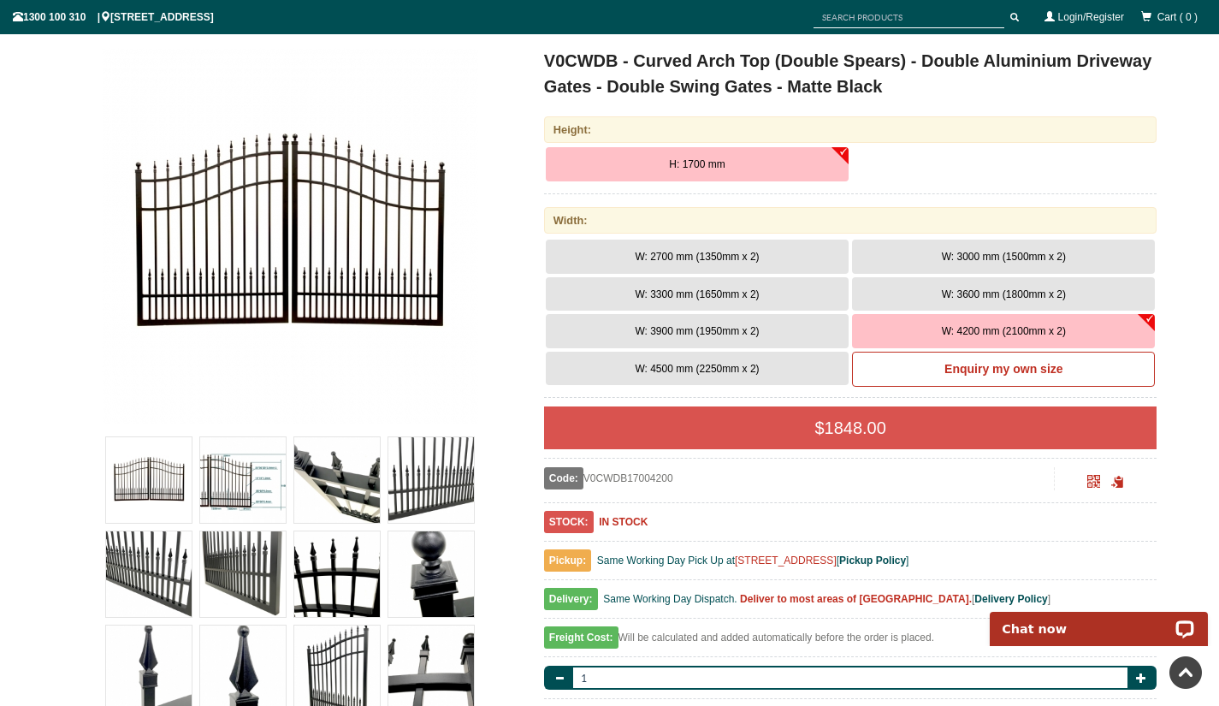
scroll to position [128, 0]
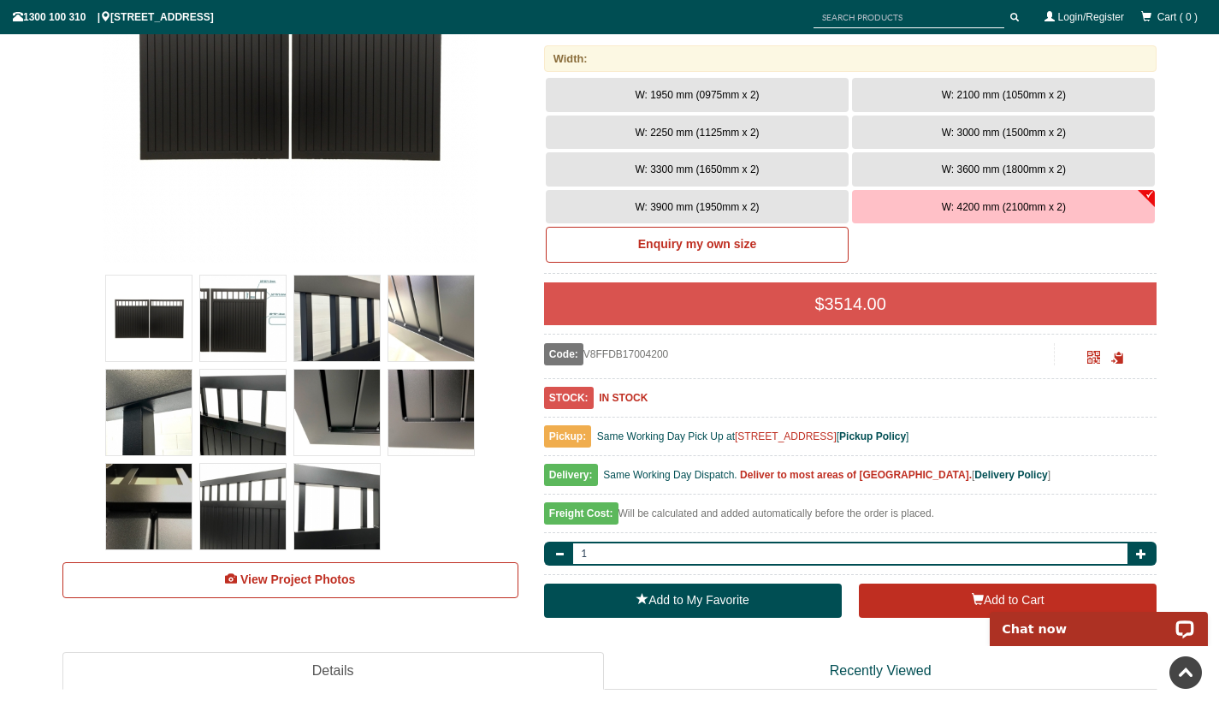
click at [255, 331] on img at bounding box center [243, 319] width 86 height 86
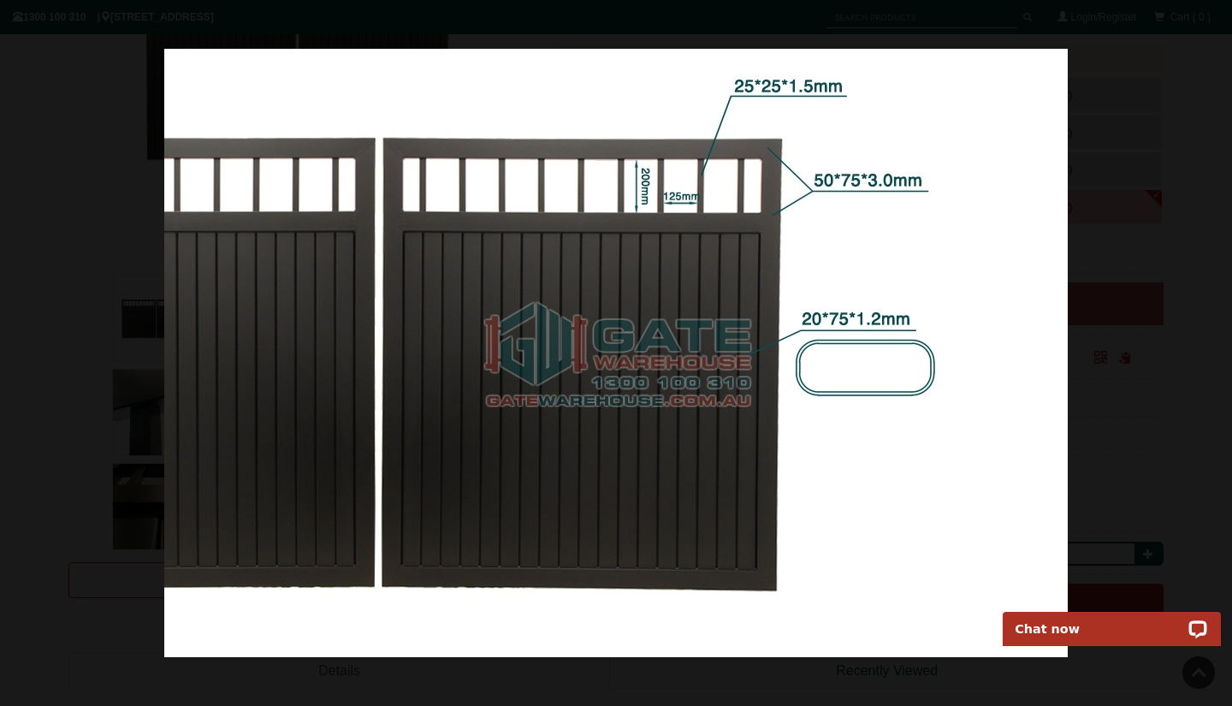
click at [1177, 181] on div at bounding box center [616, 353] width 1232 height 706
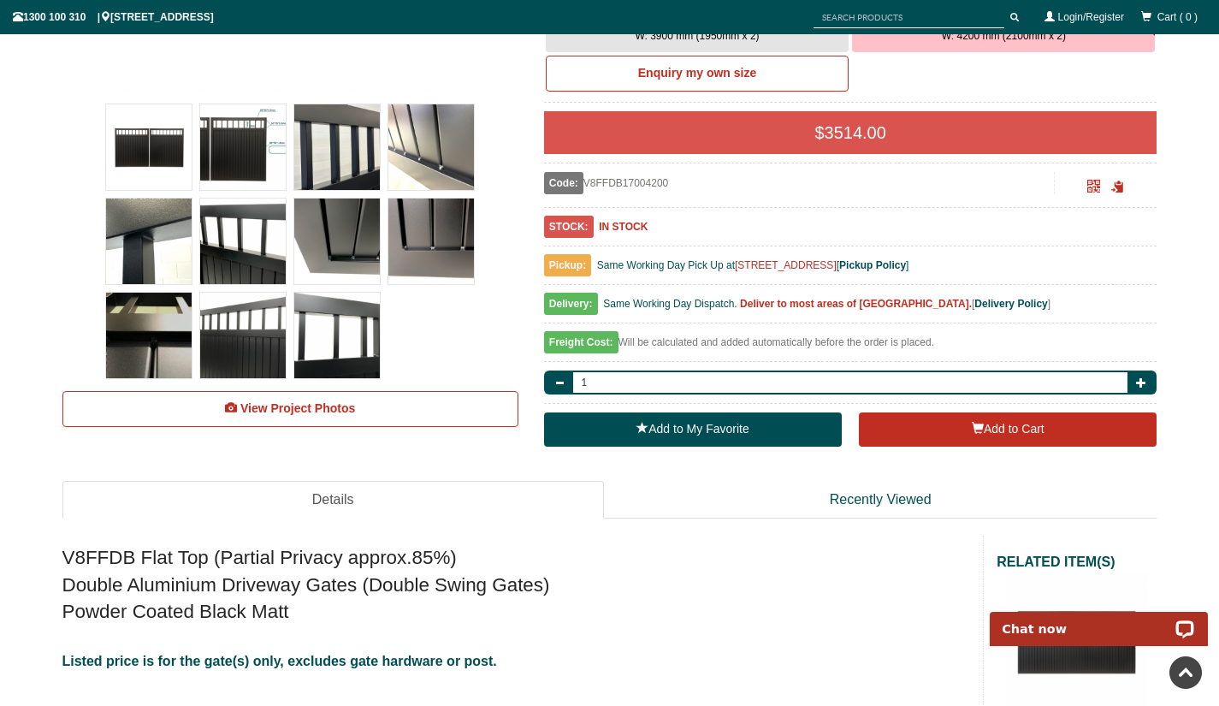
scroll to position [406, 0]
